Goal: Information Seeking & Learning: Find specific fact

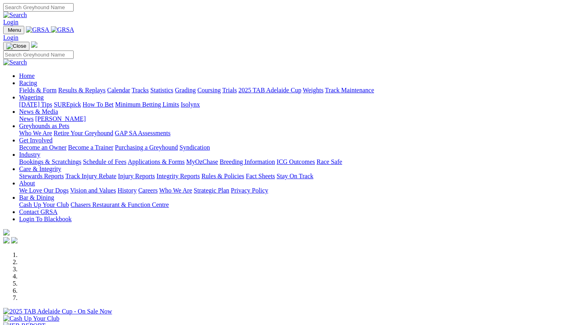
click at [37, 80] on link "Racing" at bounding box center [28, 83] width 18 height 7
click at [74, 87] on link "Results & Replays" at bounding box center [81, 90] width 47 height 7
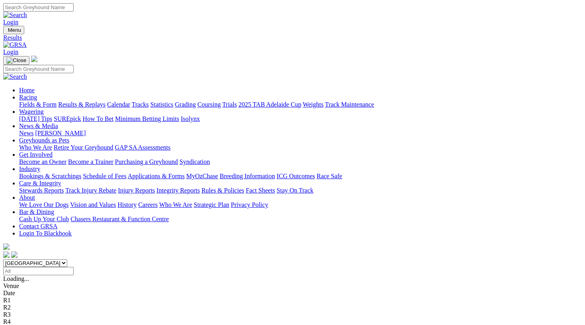
click at [74, 267] on input "Select date" at bounding box center [38, 271] width 70 height 8
type input "Thursday, 18 Sep 2025"
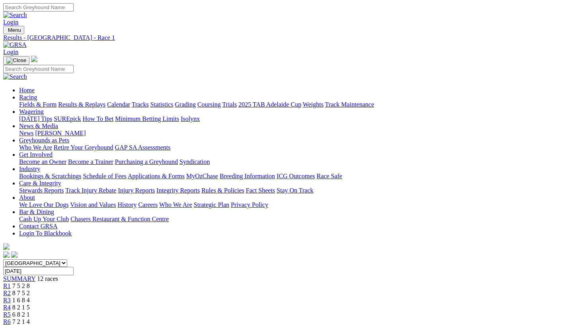
click at [74, 267] on input "[DATE]" at bounding box center [38, 271] width 70 height 8
type input "Thursday, 11 Sep 2025"
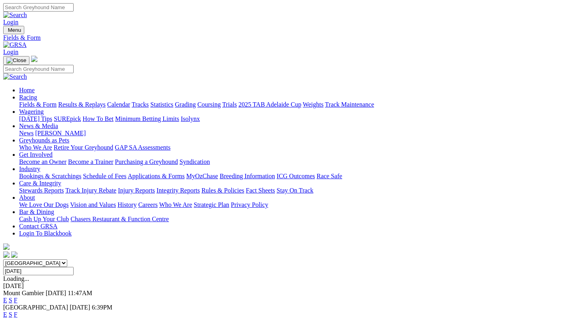
click at [94, 101] on link "Results & Replays" at bounding box center [81, 104] width 47 height 7
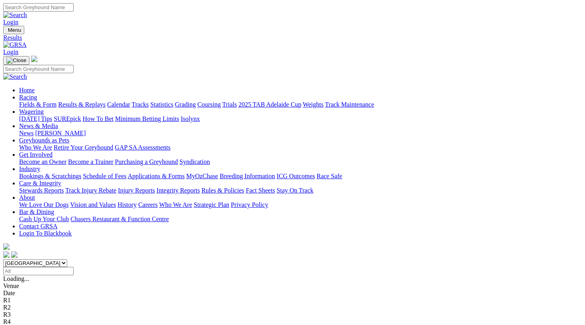
click at [74, 267] on input "Select date" at bounding box center [38, 271] width 70 height 8
type input "[DATE]"
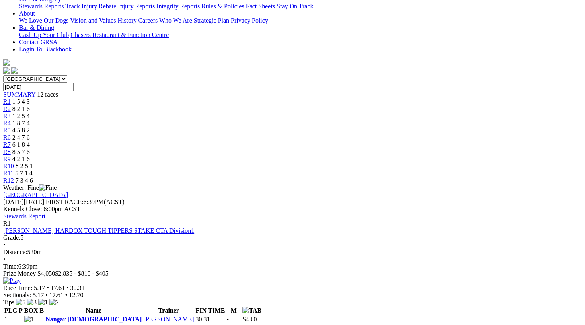
scroll to position [192, 0]
